Goal: Task Accomplishment & Management: Manage account settings

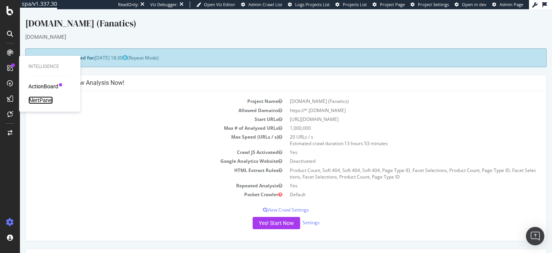
click at [33, 102] on div "AlertPanel" at bounding box center [40, 100] width 25 height 8
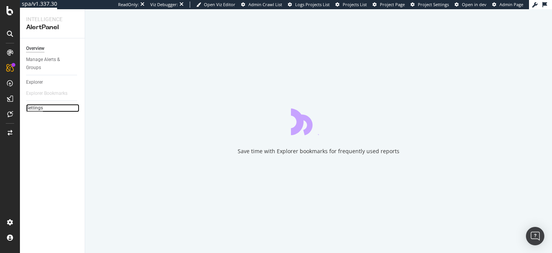
click at [33, 108] on div "Settings" at bounding box center [34, 108] width 17 height 8
select select "04"
select select "15"
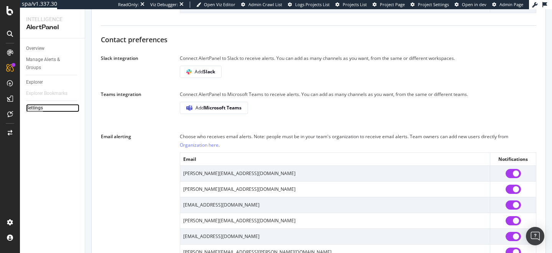
scroll to position [440, 0]
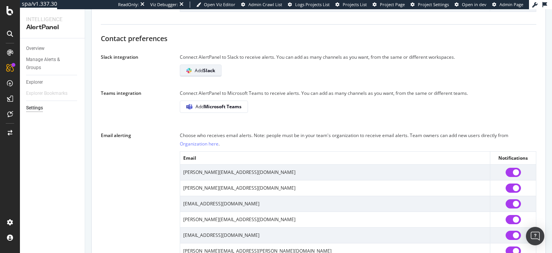
click at [210, 74] on b "Slack" at bounding box center [209, 70] width 12 height 7
